Goal: Task Accomplishment & Management: Manage account settings

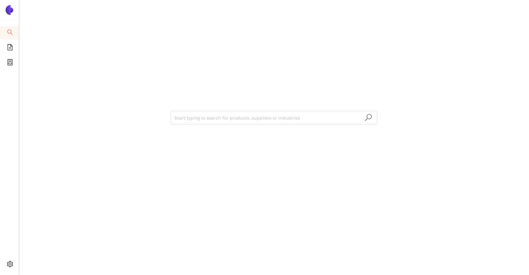
click at [207, 71] on div "Start typing to search for products, suppliers or industries" at bounding box center [273, 117] width 375 height 234
click at [36, 262] on span "Logout" at bounding box center [38, 264] width 14 height 5
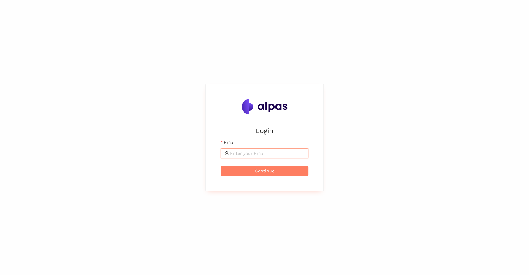
click at [235, 156] on input "Email" at bounding box center [267, 153] width 74 height 7
type input "zara@alpas.ao"
click at [221, 166] on button "Continue" at bounding box center [265, 171] width 88 height 10
click at [244, 152] on input "Email" at bounding box center [267, 153] width 74 height 7
type input "[EMAIL_ADDRESS]"
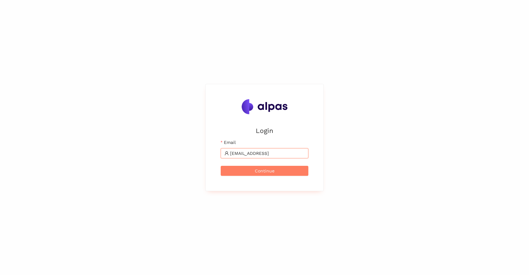
click at [221, 166] on button "Continue" at bounding box center [265, 171] width 88 height 10
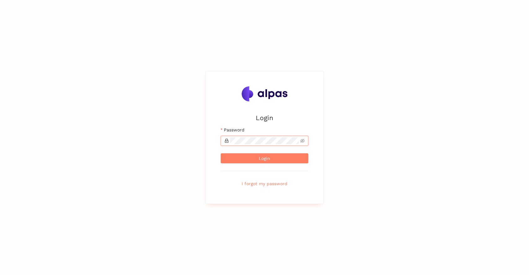
click at [221, 153] on button "Login" at bounding box center [265, 158] width 88 height 10
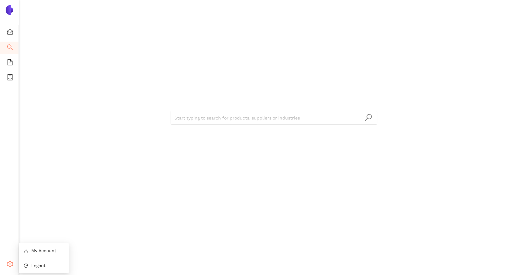
click at [8, 264] on icon "setting" at bounding box center [10, 264] width 6 height 6
click at [10, 74] on icon "container" at bounding box center [10, 77] width 6 height 6
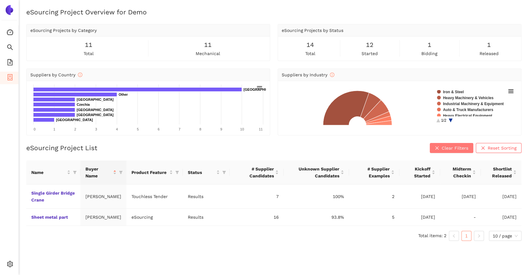
click at [458, 147] on span "Clear Filters" at bounding box center [454, 148] width 27 height 7
